Goal: Submit feedback/report problem

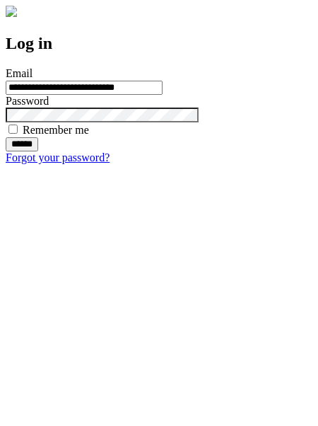
click at [38, 151] on input "******" at bounding box center [22, 144] width 33 height 14
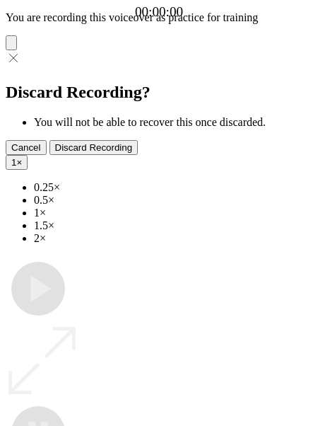
type input "**********"
